Goal: Navigation & Orientation: Find specific page/section

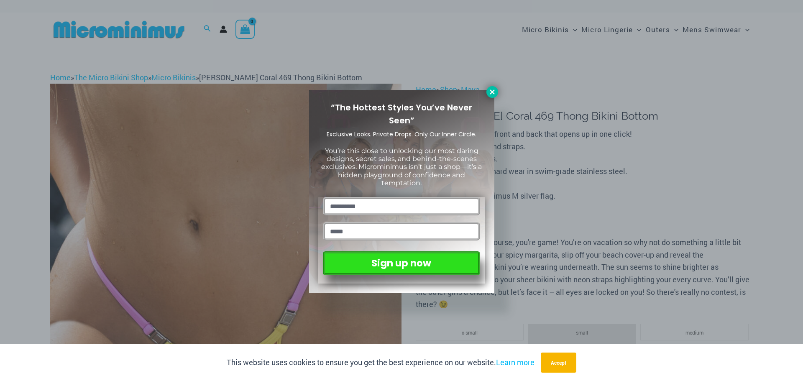
click at [496, 94] on icon at bounding box center [493, 92] width 8 height 8
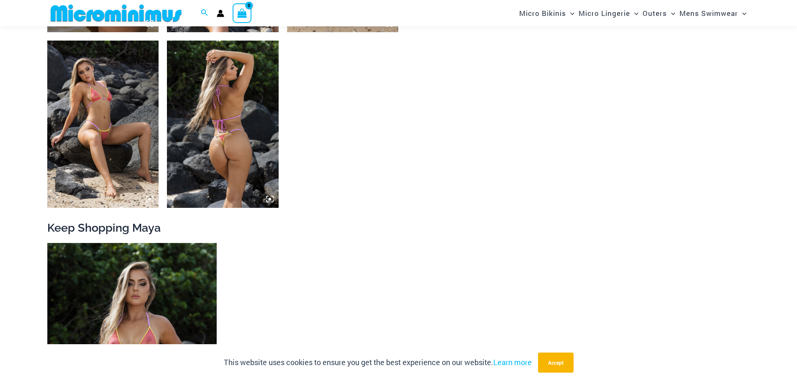
scroll to position [747, 0]
click at [104, 108] on img at bounding box center [103, 124] width 112 height 167
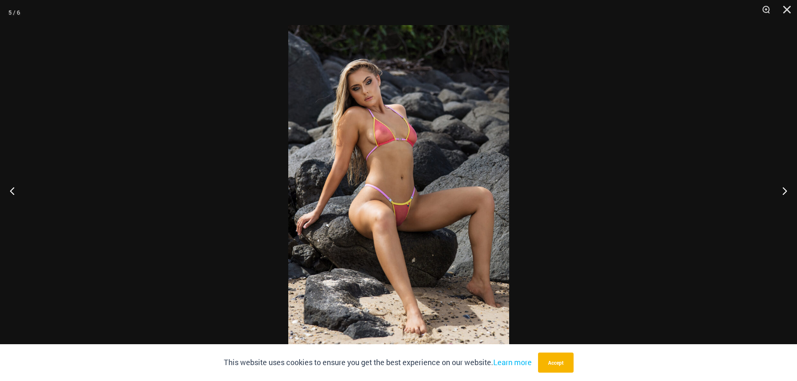
click at [394, 136] on img at bounding box center [398, 190] width 221 height 331
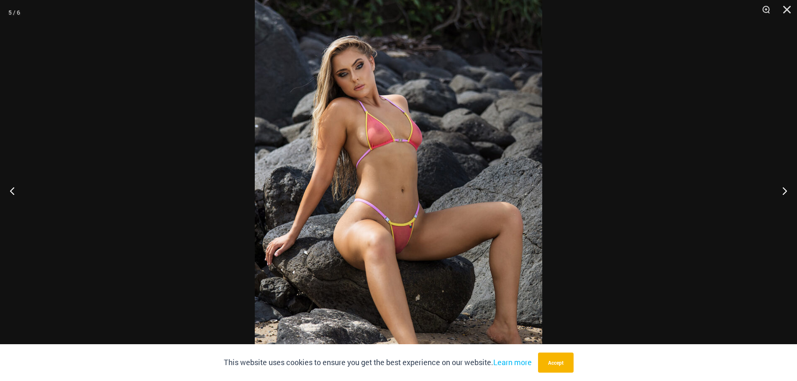
click at [396, 130] on img at bounding box center [398, 207] width 287 height 431
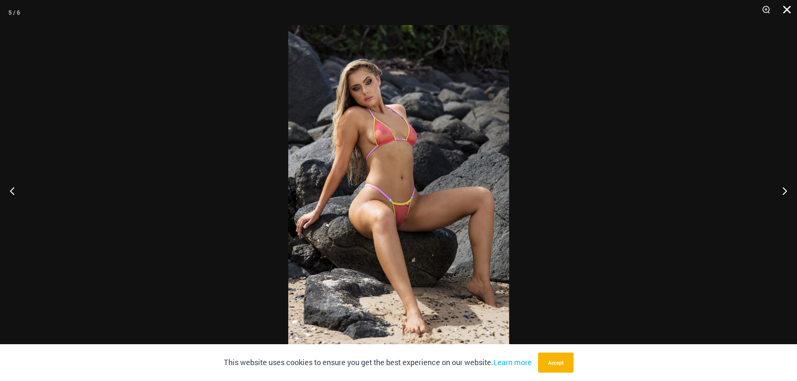
click at [790, 9] on button "Close" at bounding box center [784, 12] width 21 height 25
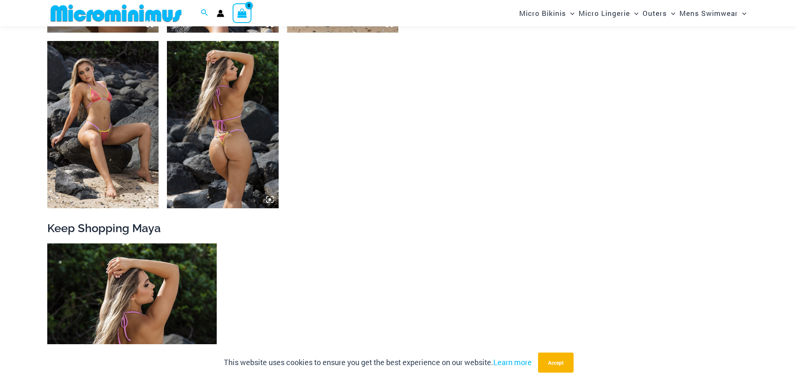
click at [139, 305] on img at bounding box center [131, 371] width 169 height 254
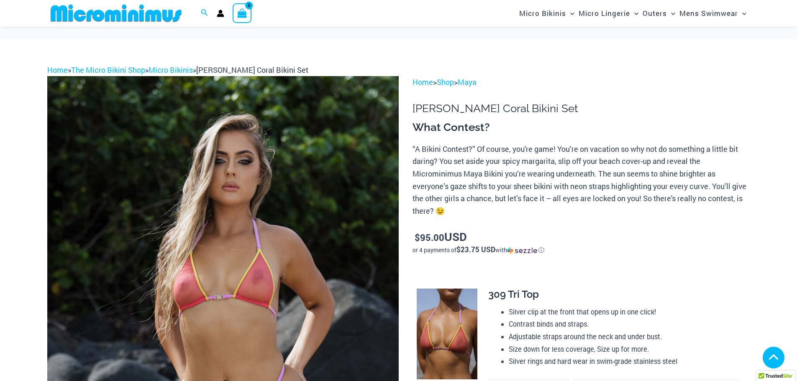
scroll to position [164, 0]
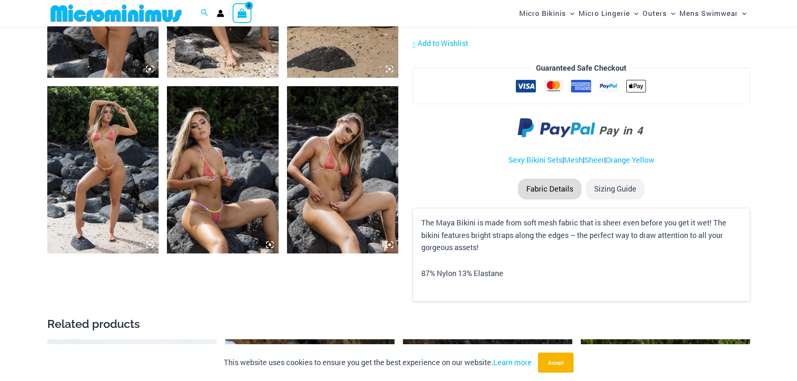
click at [230, 151] on img at bounding box center [223, 169] width 112 height 167
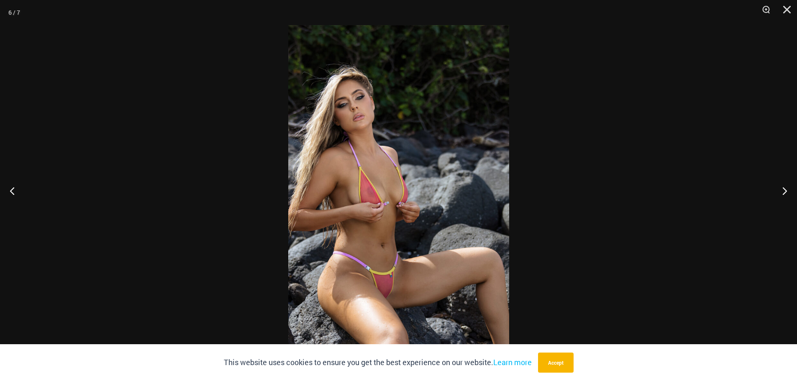
scroll to position [707, 0]
click at [387, 197] on img at bounding box center [398, 190] width 221 height 331
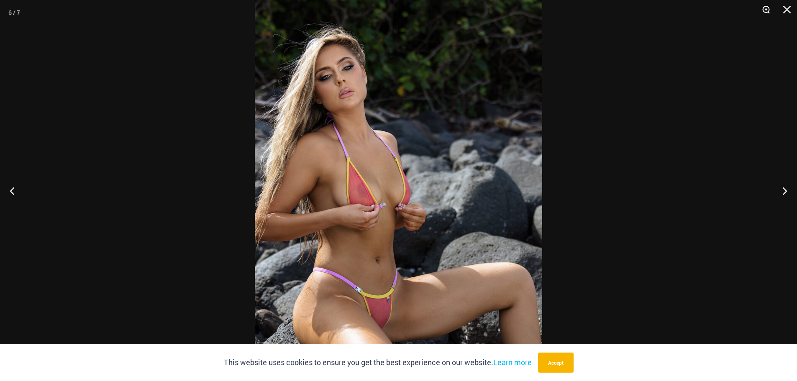
click at [766, 11] on button "Zoom" at bounding box center [763, 12] width 21 height 25
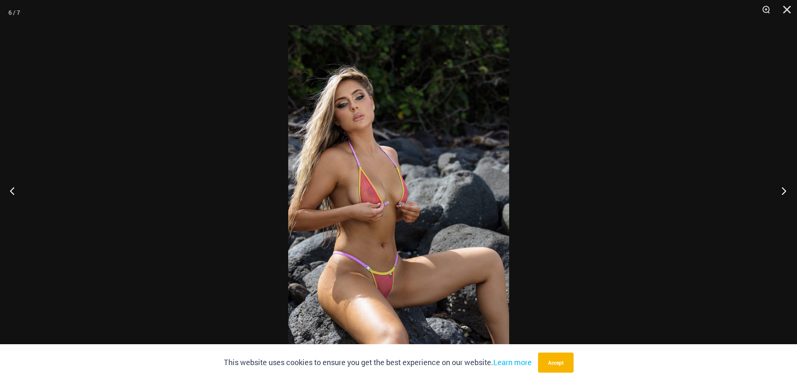
click at [784, 191] on button "Next" at bounding box center [781, 191] width 31 height 42
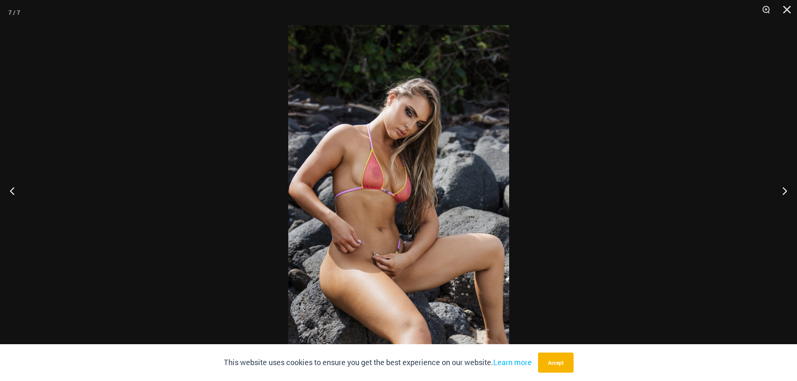
click at [421, 182] on img at bounding box center [398, 190] width 221 height 331
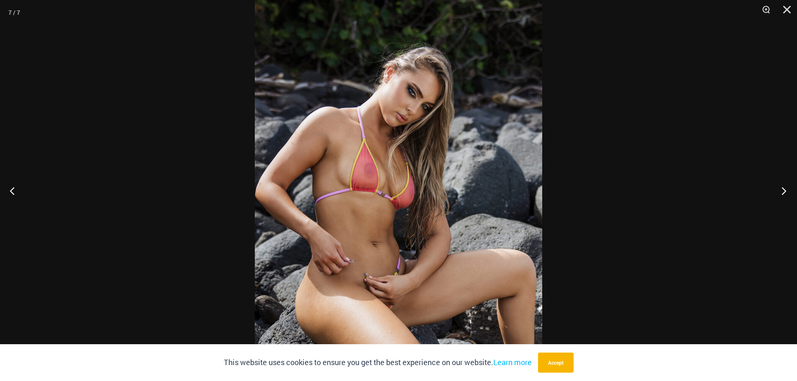
click at [784, 190] on button "Next" at bounding box center [781, 191] width 31 height 42
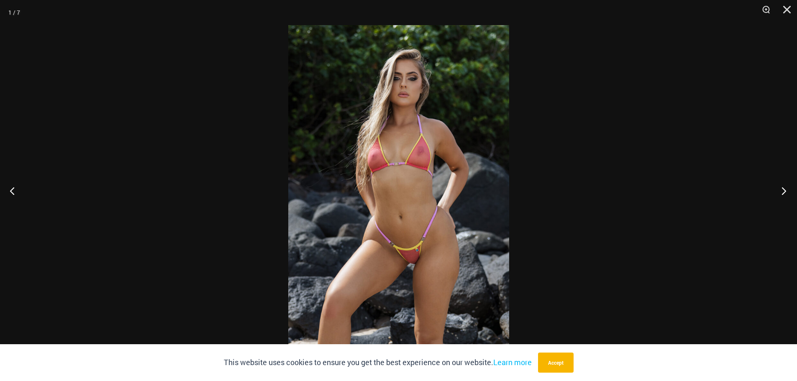
click at [783, 192] on button "Next" at bounding box center [781, 191] width 31 height 42
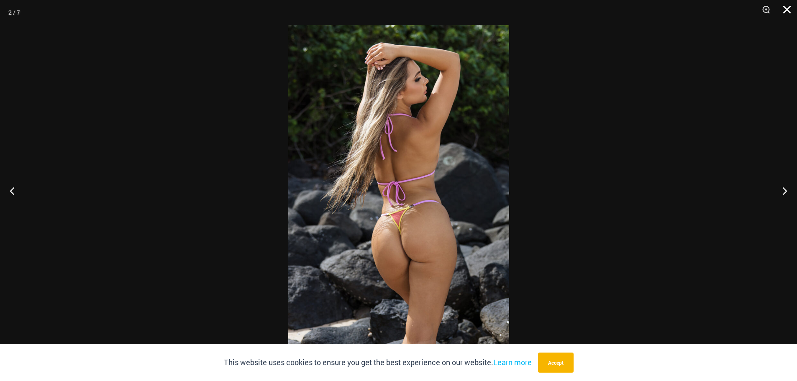
click at [788, 10] on button "Close" at bounding box center [784, 12] width 21 height 25
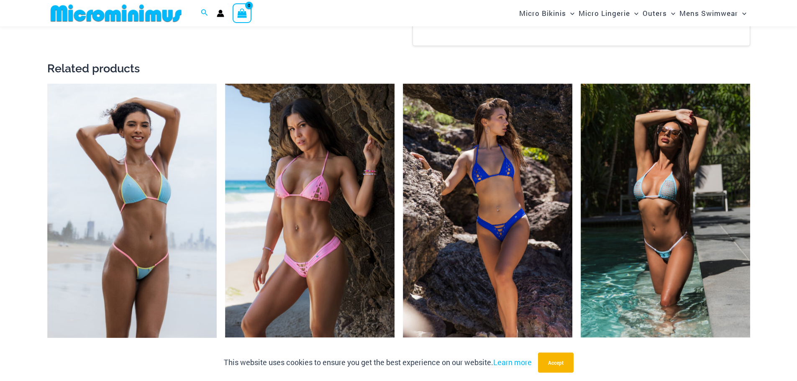
scroll to position [957, 0]
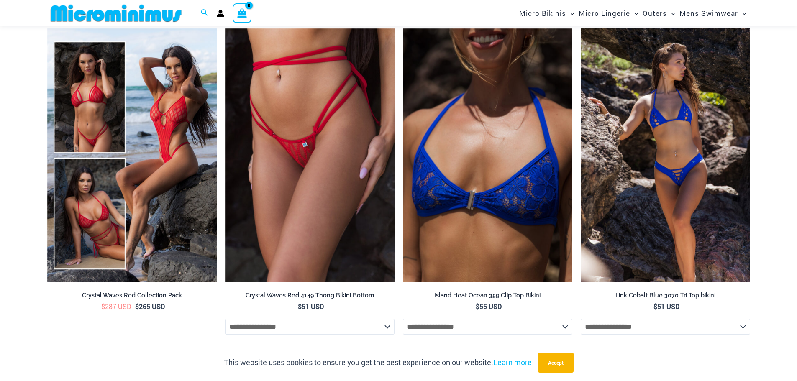
click at [667, 143] on img at bounding box center [665, 155] width 169 height 254
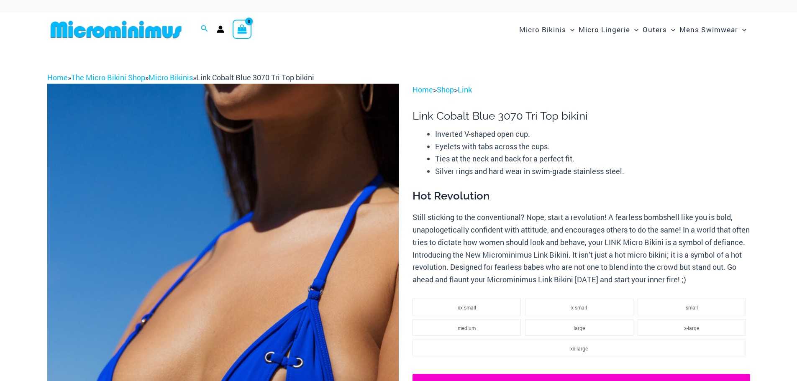
scroll to position [123, 0]
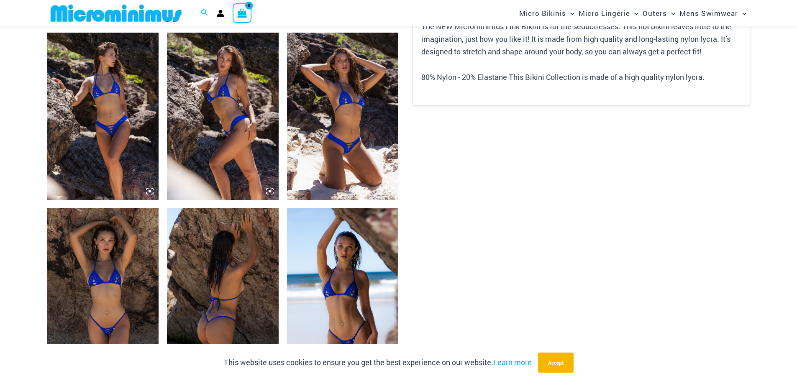
click at [348, 108] on img at bounding box center [343, 116] width 112 height 167
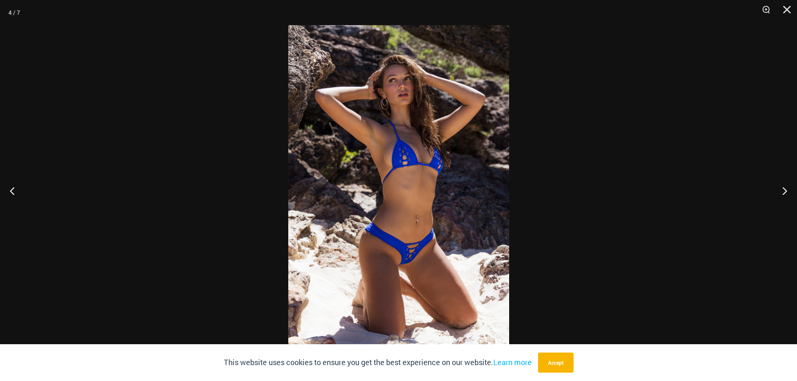
click at [410, 146] on img at bounding box center [398, 190] width 221 height 331
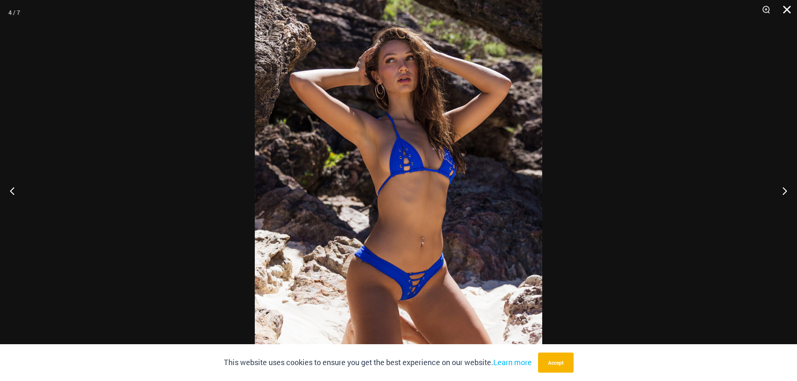
click at [785, 10] on button "Close" at bounding box center [784, 12] width 21 height 25
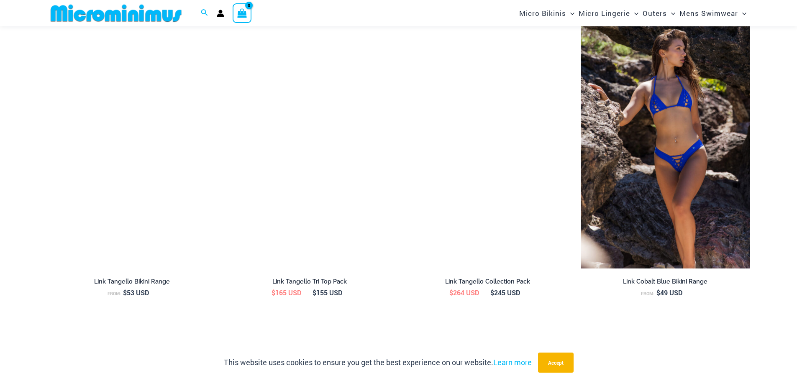
scroll to position [1291, 0]
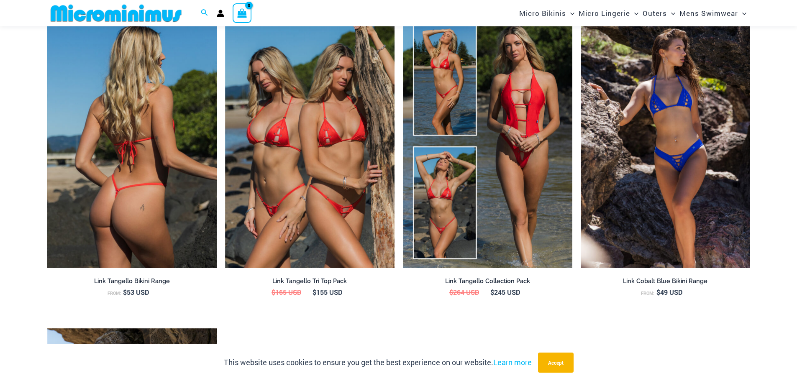
click at [156, 199] on img at bounding box center [131, 141] width 169 height 254
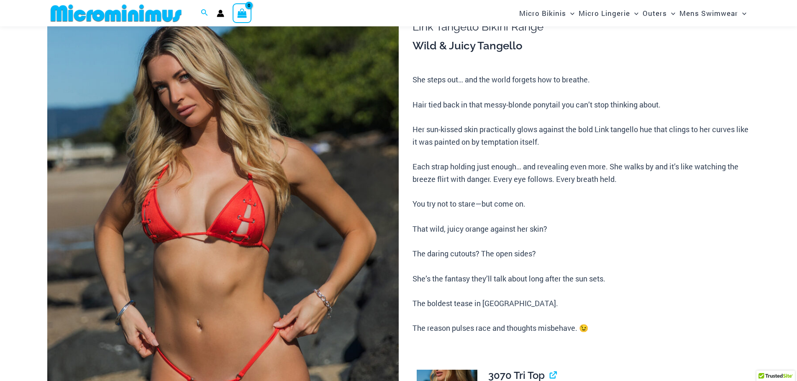
scroll to position [82, 0]
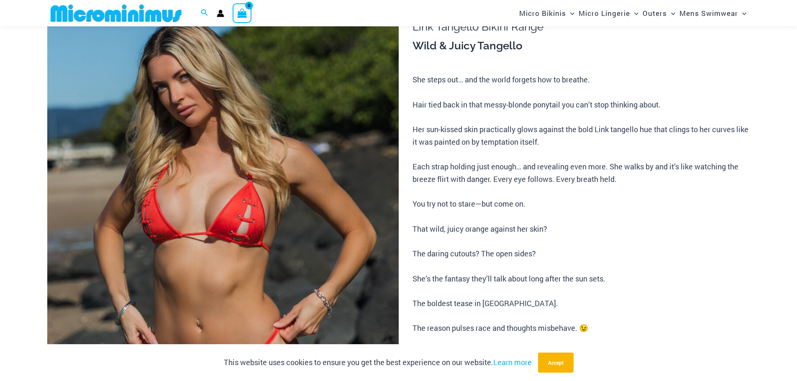
click at [241, 224] on img at bounding box center [222, 258] width 351 height 527
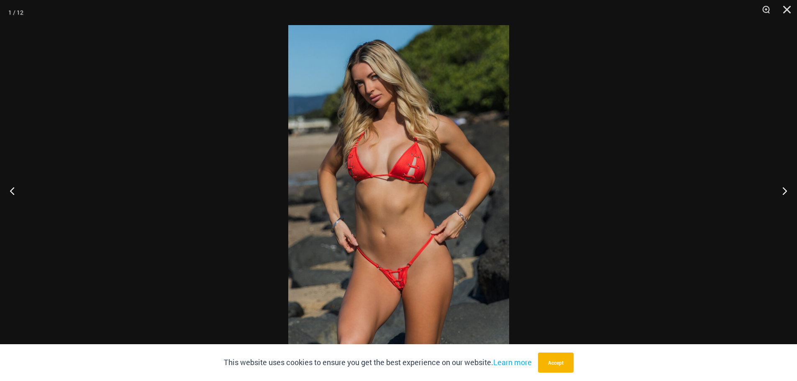
click at [417, 168] on img at bounding box center [398, 190] width 221 height 331
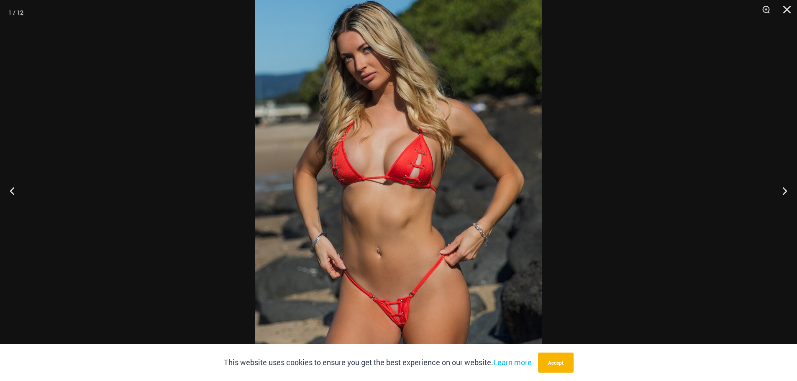
click at [428, 167] on img at bounding box center [398, 197] width 287 height 431
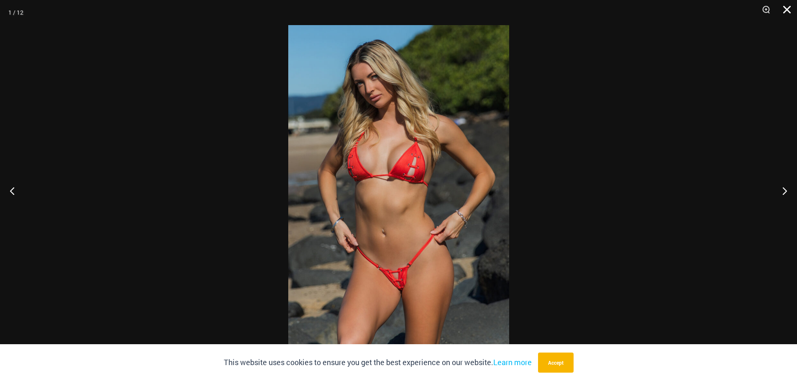
click at [791, 8] on button "Close" at bounding box center [784, 12] width 21 height 25
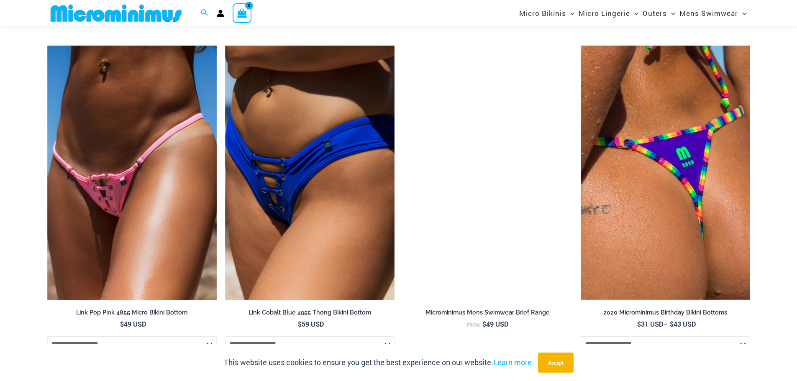
scroll to position [2006, 0]
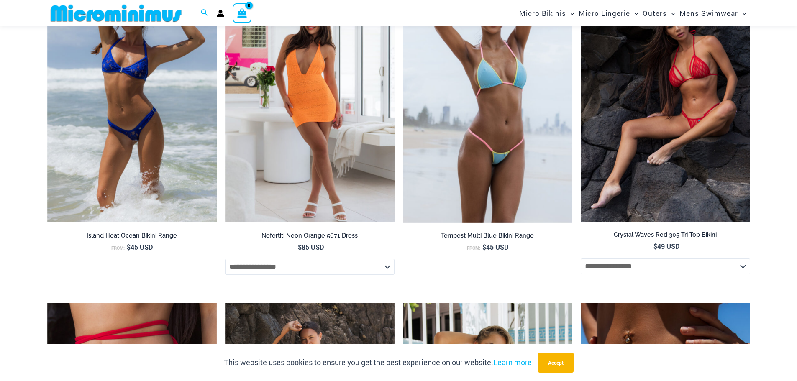
click at [663, 86] on img at bounding box center [665, 96] width 169 height 254
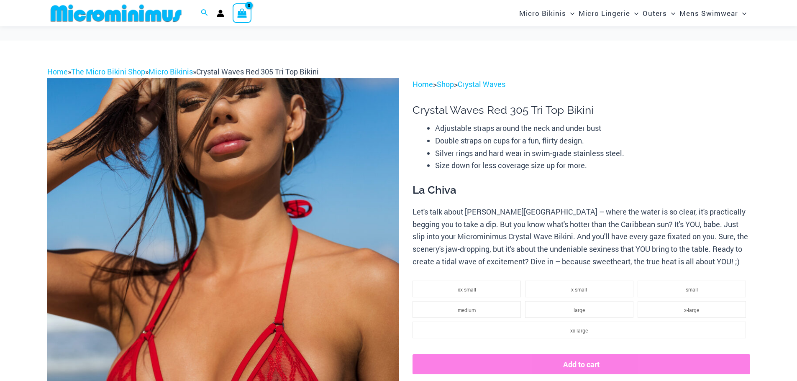
click at [268, 249] on img at bounding box center [222, 341] width 351 height 527
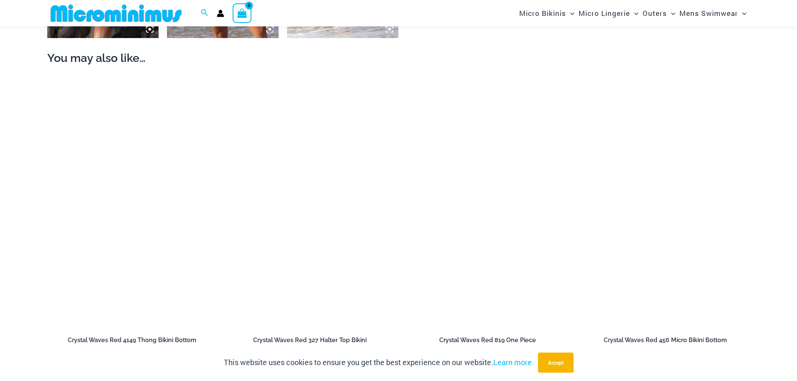
scroll to position [918, 0]
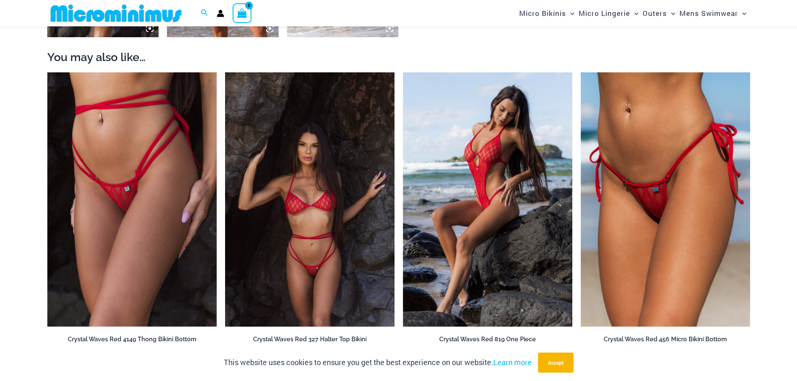
click at [304, 198] on img at bounding box center [309, 199] width 169 height 254
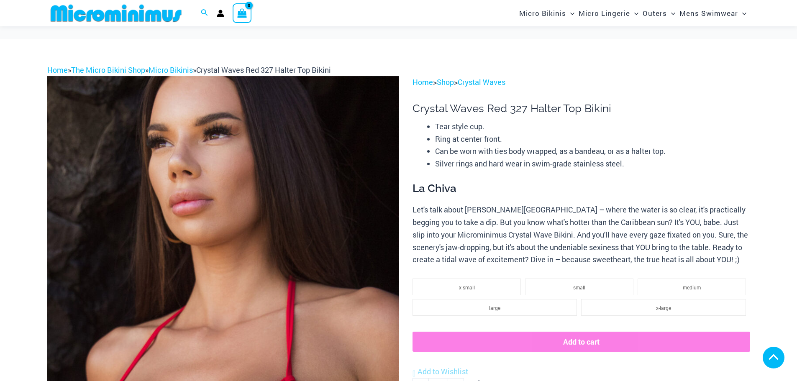
click at [251, 97] on img at bounding box center [222, 339] width 351 height 527
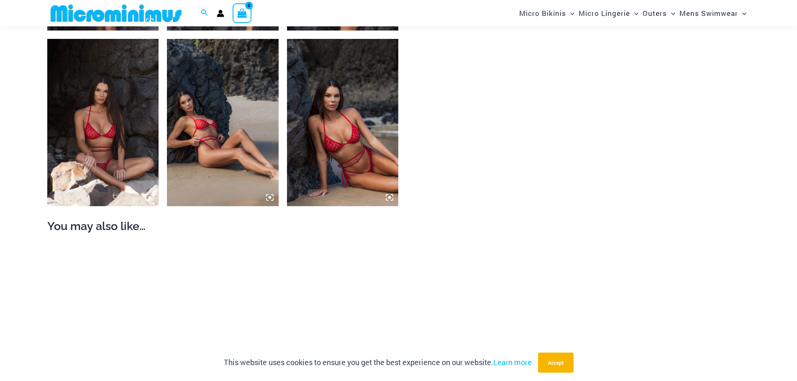
scroll to position [749, 0]
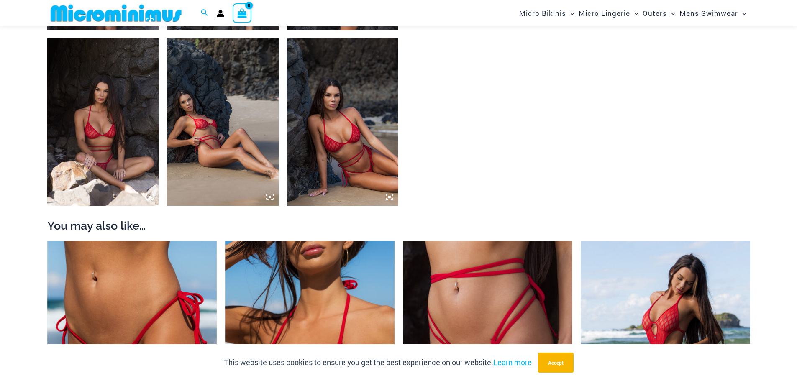
click at [346, 150] on img at bounding box center [343, 121] width 112 height 167
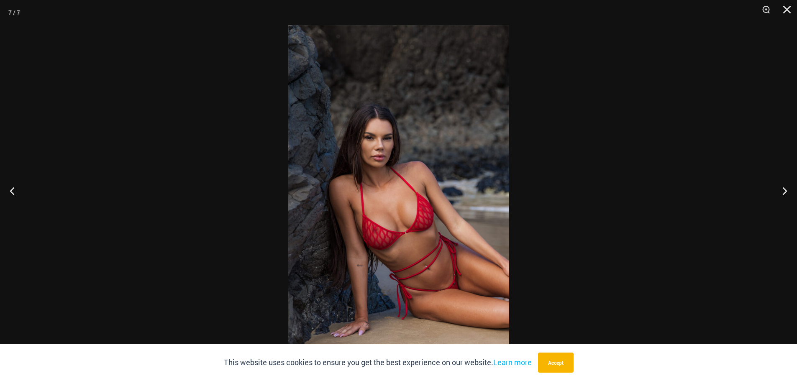
click at [402, 213] on img at bounding box center [398, 190] width 221 height 331
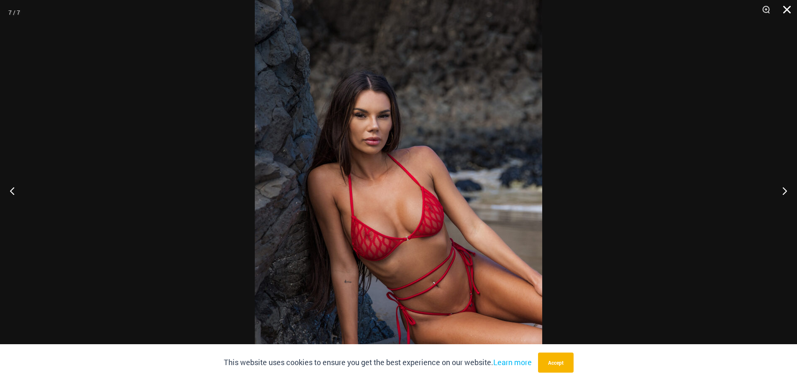
click at [784, 9] on button "Close" at bounding box center [784, 12] width 21 height 25
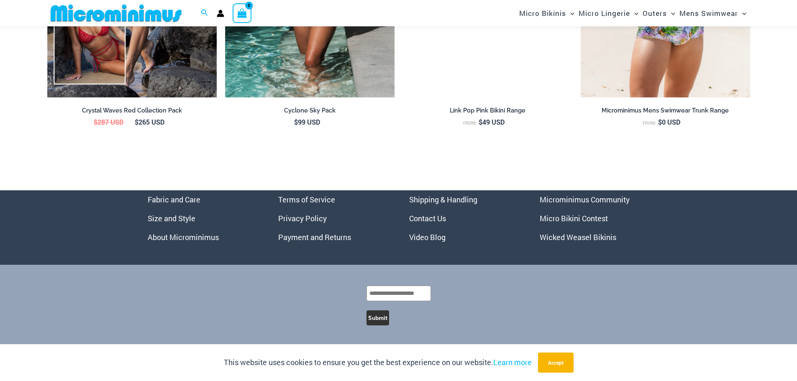
scroll to position [3387, 0]
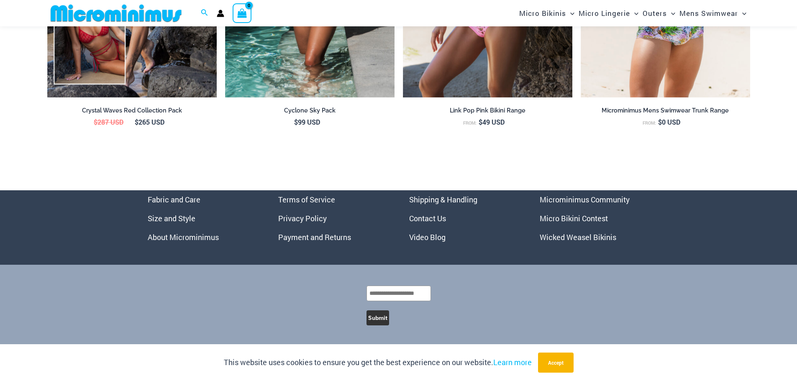
click at [568, 219] on link "Micro Bikini Contest" at bounding box center [574, 218] width 68 height 10
